Goal: Task Accomplishment & Management: Manage account settings

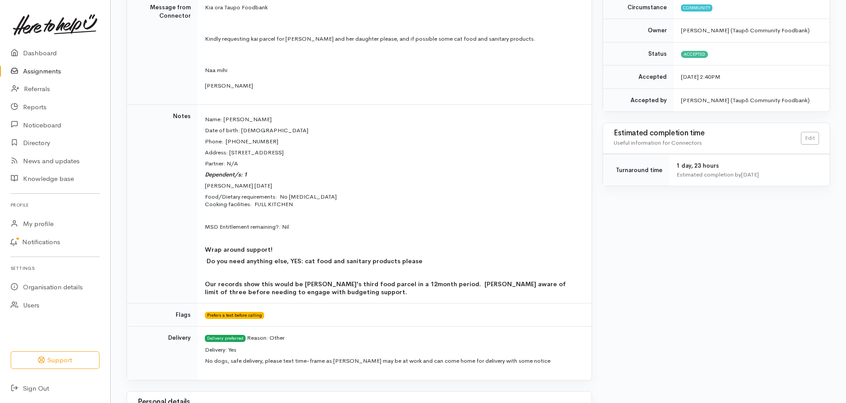
scroll to position [248, 0]
click at [47, 71] on link "Assignments" at bounding box center [55, 71] width 110 height 18
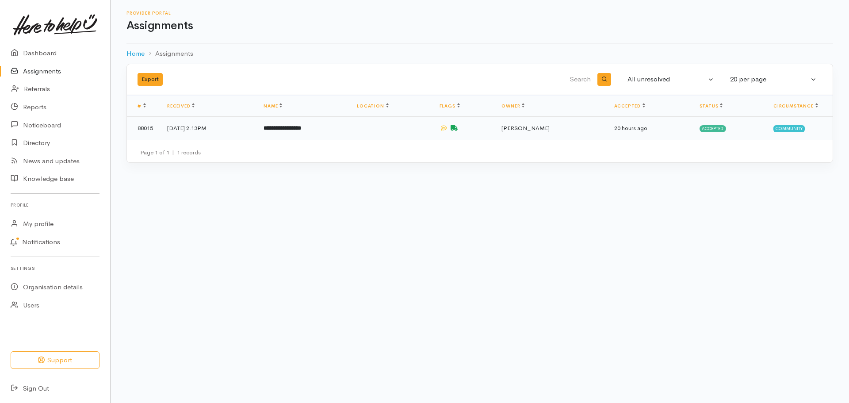
click at [408, 136] on td at bounding box center [391, 128] width 82 height 23
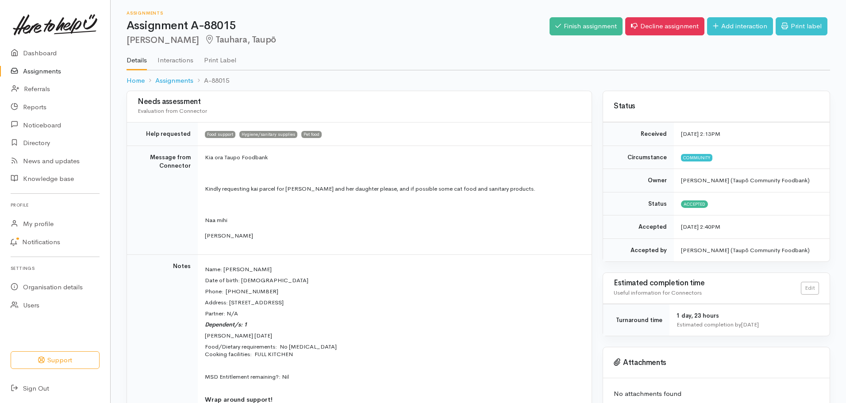
scroll to position [352, 0]
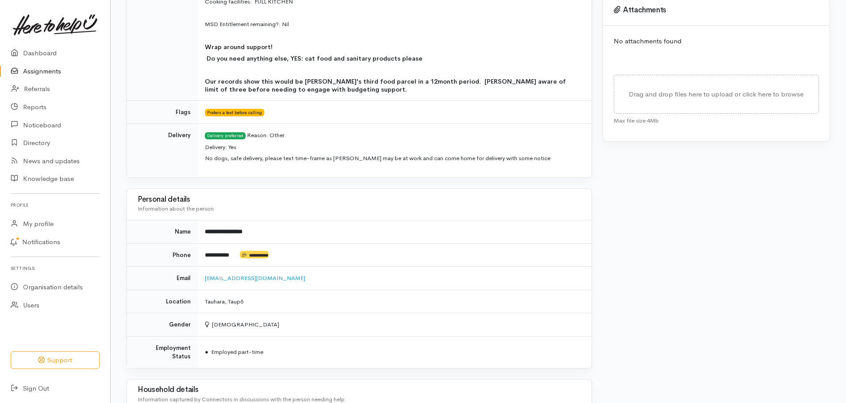
click at [844, 11] on div "Needs assessment Evaluation from Connector Help requested Food support Hygiene/…" at bounding box center [478, 207] width 735 height 938
click at [683, 11] on h3 "Attachments" at bounding box center [715, 10] width 205 height 9
click at [845, 26] on div "Needs assessment Evaluation from Connector Help requested Food support Hygiene/…" at bounding box center [478, 207] width 735 height 938
click at [845, 22] on div "Needs assessment Evaluation from Connector Help requested Food support Hygiene/…" at bounding box center [478, 207] width 735 height 938
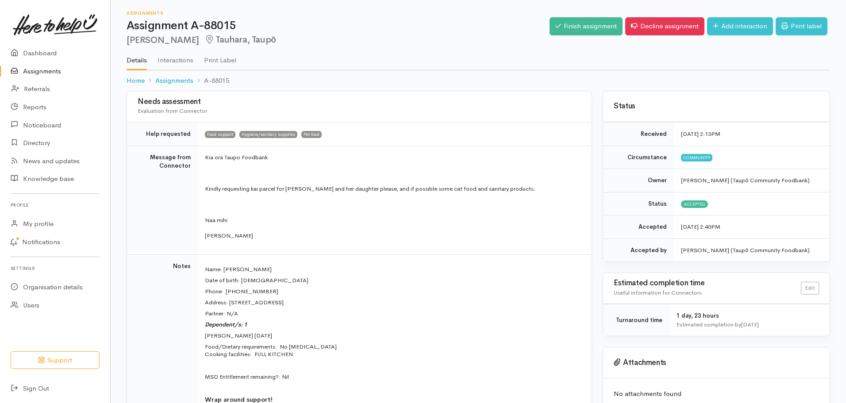
click at [164, 59] on link "Interactions" at bounding box center [175, 57] width 36 height 25
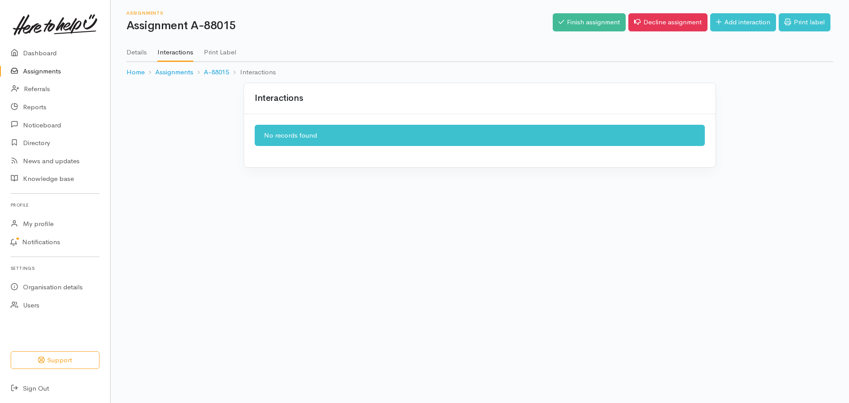
click at [34, 70] on link "Assignments" at bounding box center [55, 71] width 110 height 18
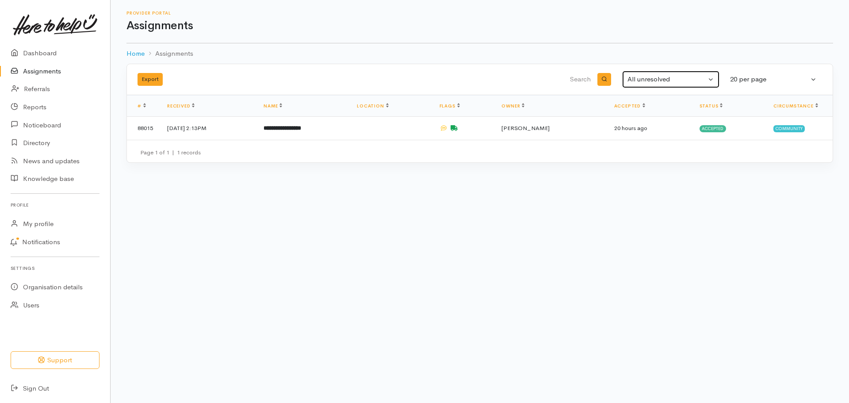
click at [710, 79] on button "All unresolved" at bounding box center [670, 79] width 97 height 17
click at [674, 98] on span "All unresolved Pending, in progress or on hold" at bounding box center [696, 100] width 126 height 10
click at [817, 106] on link "Circumstance" at bounding box center [795, 106] width 45 height 6
click at [722, 107] on link "Status" at bounding box center [711, 106] width 23 height 6
click at [645, 107] on link "Accepted" at bounding box center [629, 106] width 31 height 6
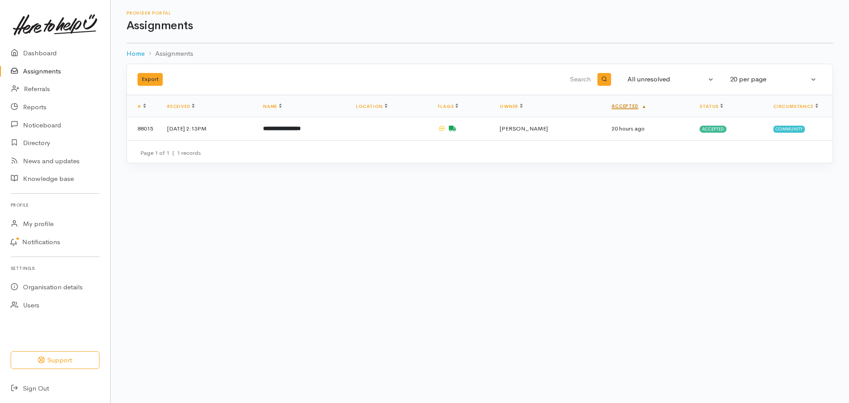
click at [647, 107] on link "Accepted" at bounding box center [629, 106] width 35 height 6
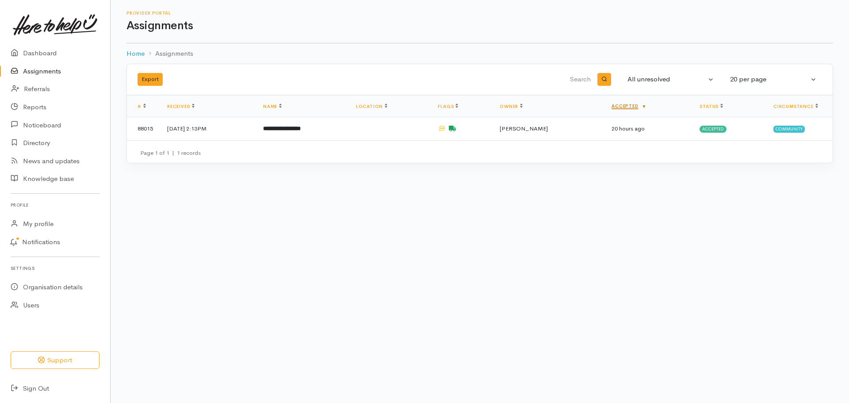
click at [647, 107] on link "Accepted" at bounding box center [629, 106] width 35 height 6
click at [642, 132] on time "20 hours ago" at bounding box center [628, 129] width 33 height 8
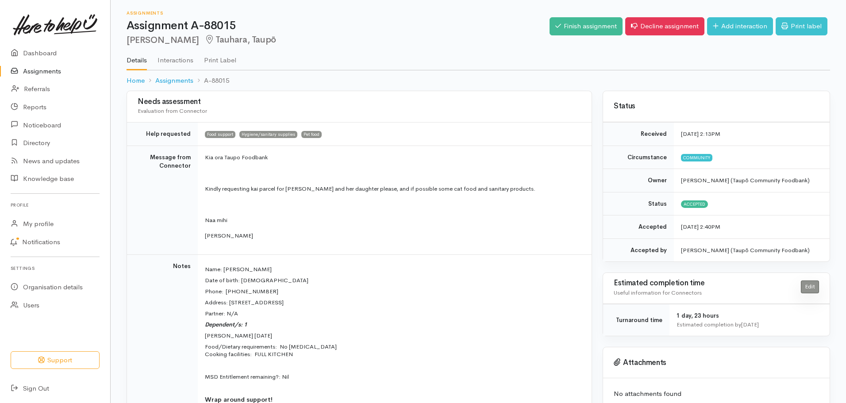
click at [811, 289] on link "Edit" at bounding box center [809, 286] width 18 height 13
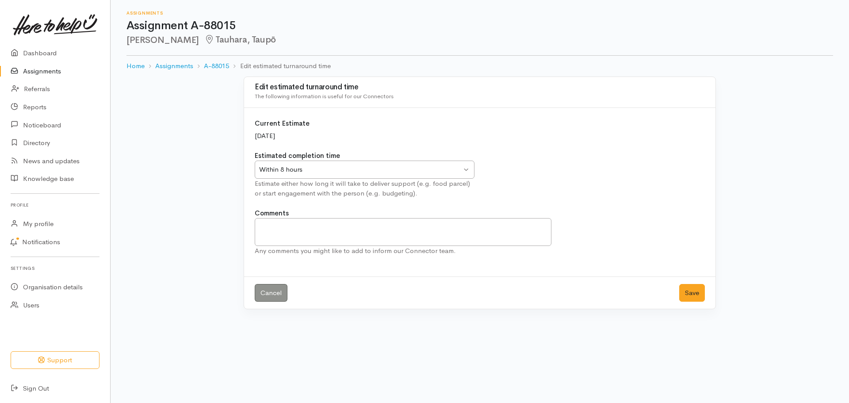
click at [467, 169] on div "Within 8 hours Within 8 hours" at bounding box center [365, 170] width 220 height 18
click at [327, 230] on textarea "Comments" at bounding box center [403, 232] width 297 height 28
type textarea "at work"
click at [688, 293] on button "Save" at bounding box center [692, 293] width 26 height 18
